Goal: Information Seeking & Learning: Learn about a topic

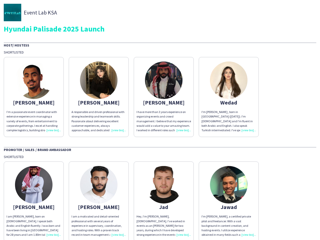
click at [160, 120] on div "I have more than 3 years experience on organizing events and crowd management. …" at bounding box center [164, 121] width 55 height 23
click at [34, 97] on img at bounding box center [34, 81] width 38 height 38
click at [99, 97] on img at bounding box center [99, 81] width 38 height 38
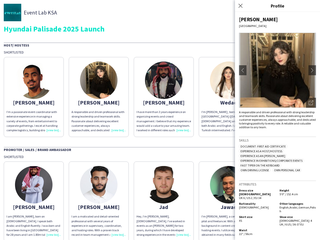
click at [164, 97] on img at bounding box center [164, 81] width 38 height 38
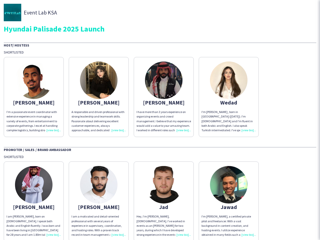
click at [229, 97] on img at bounding box center [229, 81] width 38 height 38
click at [34, 201] on img at bounding box center [34, 185] width 38 height 38
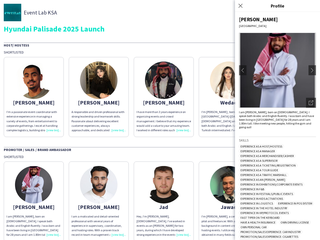
click at [99, 201] on img at bounding box center [99, 185] width 38 height 38
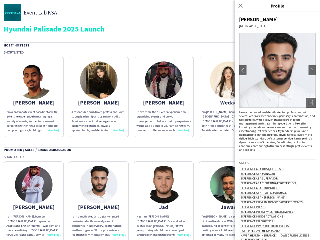
click at [164, 201] on img at bounding box center [164, 185] width 38 height 38
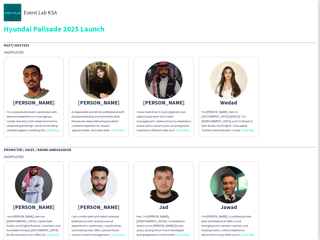
click at [229, 201] on img at bounding box center [229, 185] width 38 height 38
